Goal: Book appointment/travel/reservation

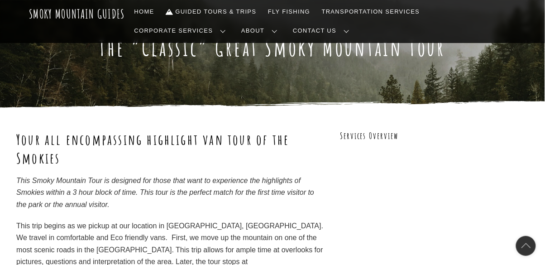
scroll to position [43, 0]
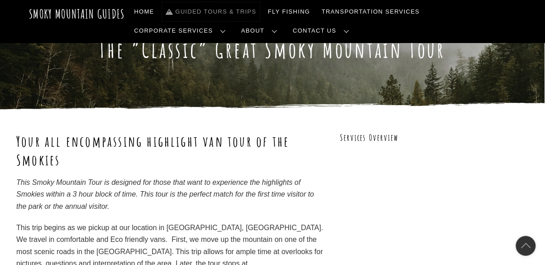
click at [199, 9] on link "Guided Tours & Trips" at bounding box center [211, 11] width 98 height 19
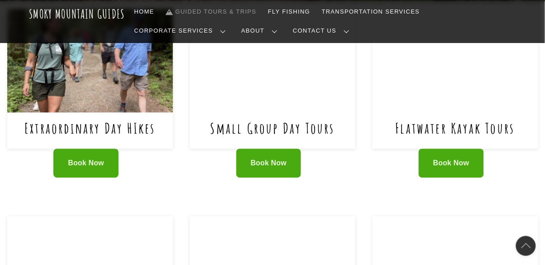
scroll to position [438, 0]
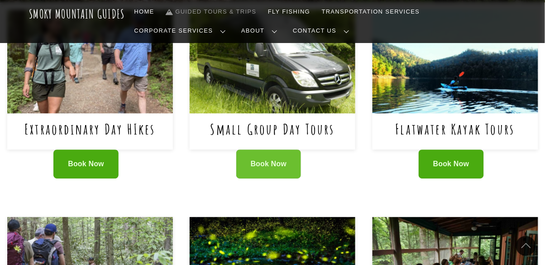
click at [269, 165] on span "Book Now" at bounding box center [269, 164] width 36 height 10
